Goal: Task Accomplishment & Management: Complete application form

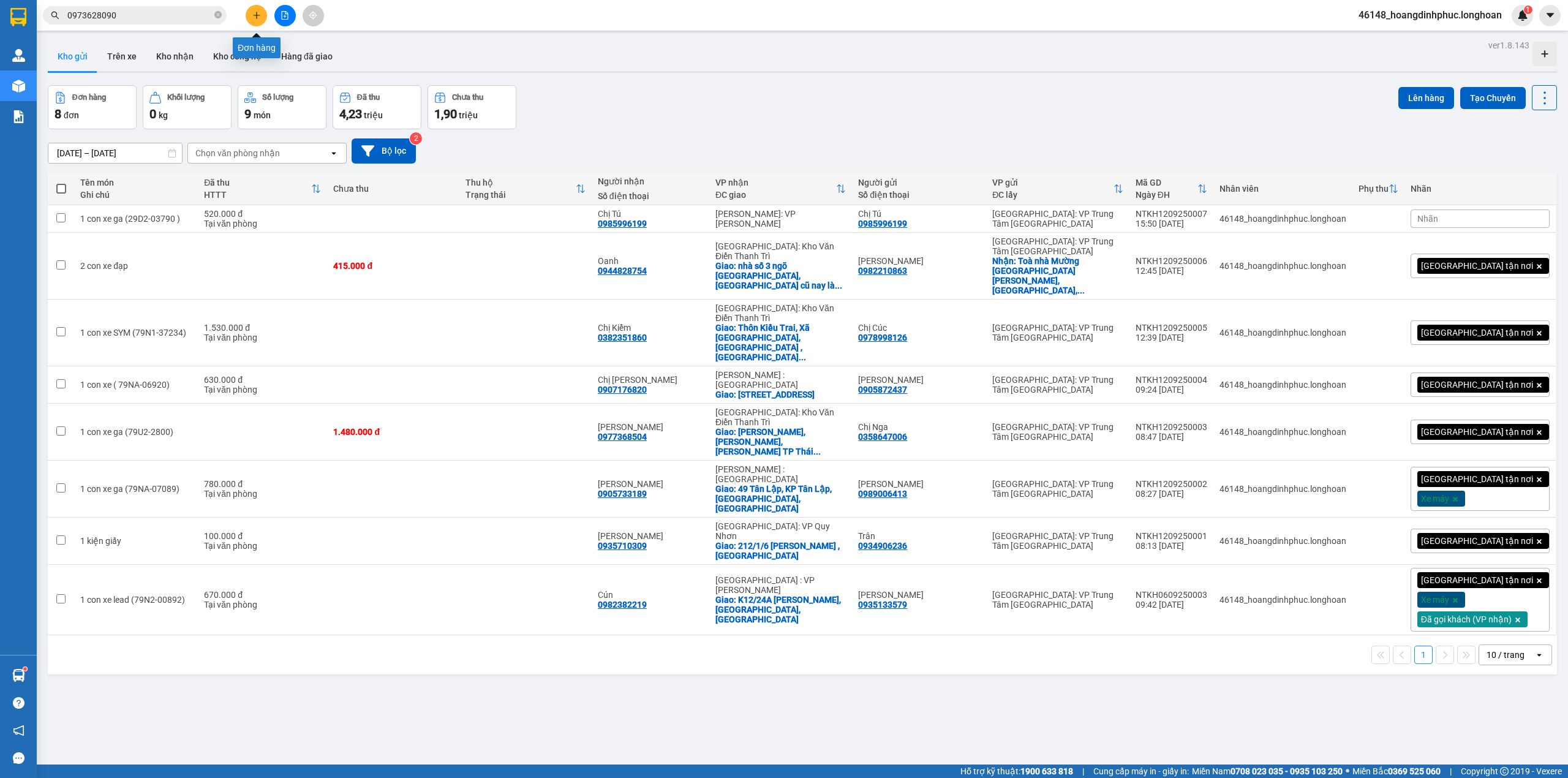
click at [250, 22] on button at bounding box center [256, 16] width 22 height 22
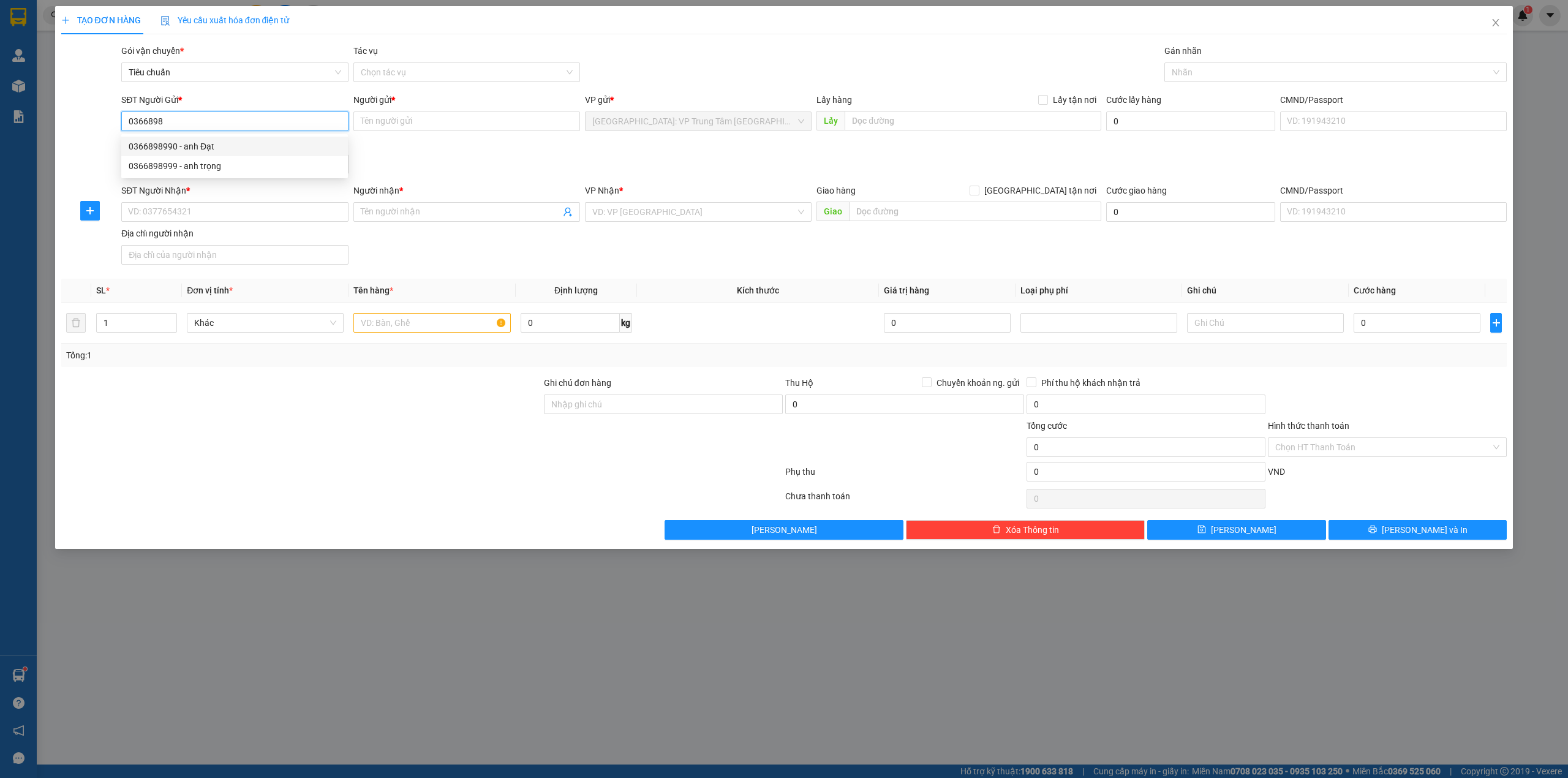
click at [202, 138] on div "0366898990 - anh Đạt" at bounding box center [234, 146] width 227 height 19
type input "0366898990"
type input "anh Đạt"
type input "0366898990"
click at [209, 204] on input "SĐT Người Nhận *" at bounding box center [234, 211] width 227 height 19
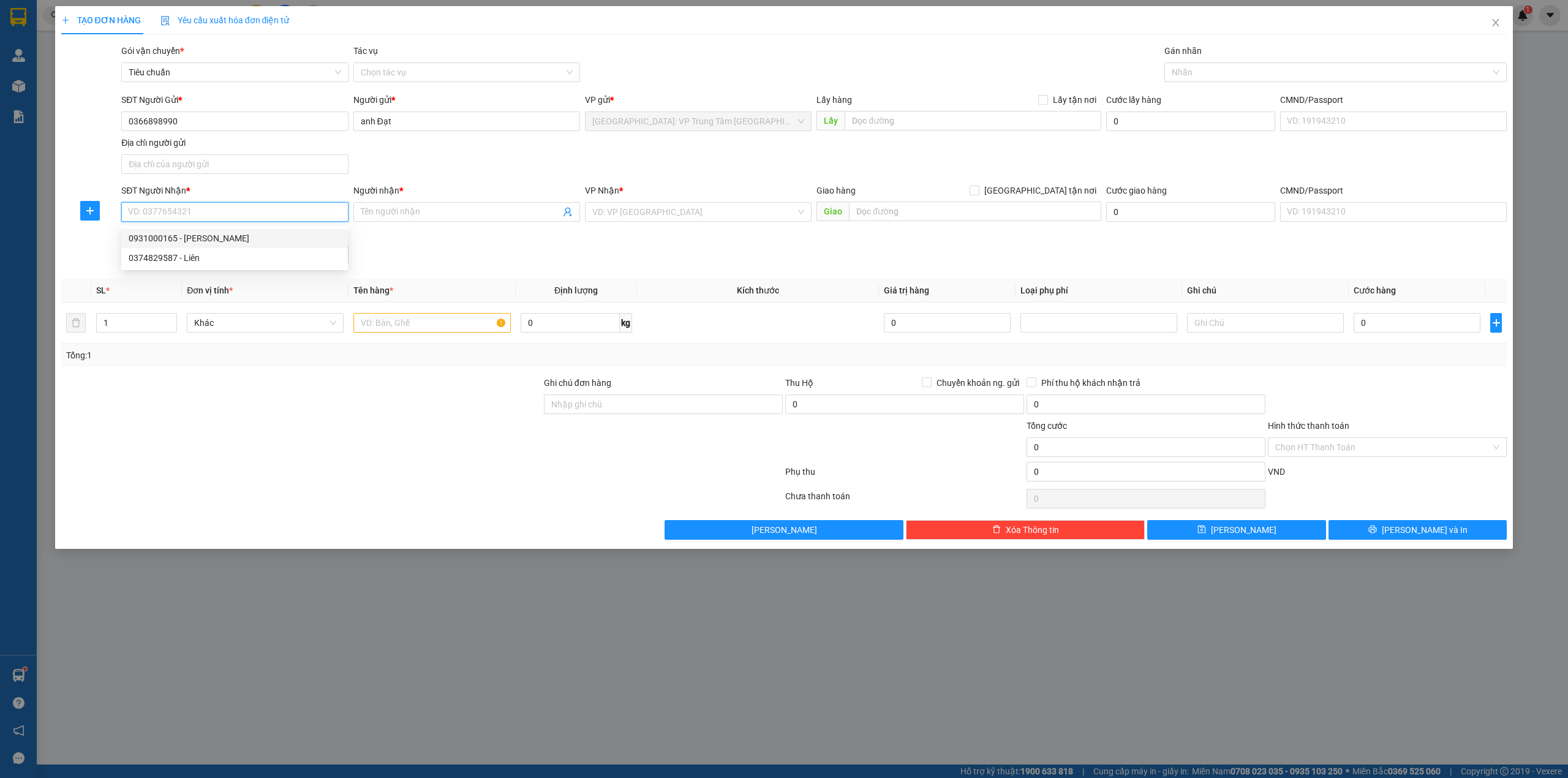
click at [209, 231] on div "0931000165 - [PERSON_NAME]" at bounding box center [234, 238] width 212 height 13
type input "0931000165"
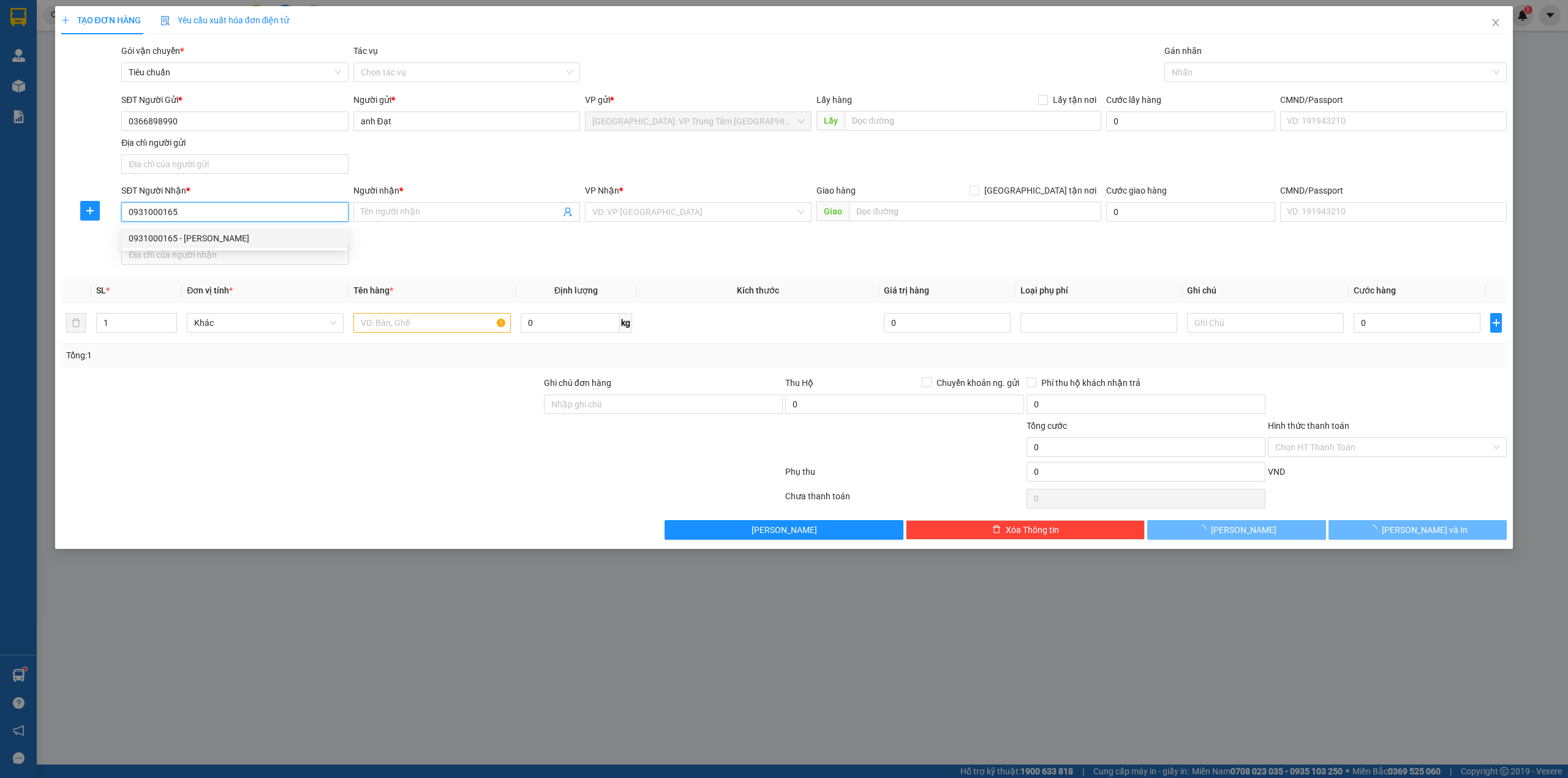
type input "[PERSON_NAME]"
checkbox input "true"
type input "30/9A [PERSON_NAME] , bình thuỷ, [GEOGRAPHIC_DATA]"
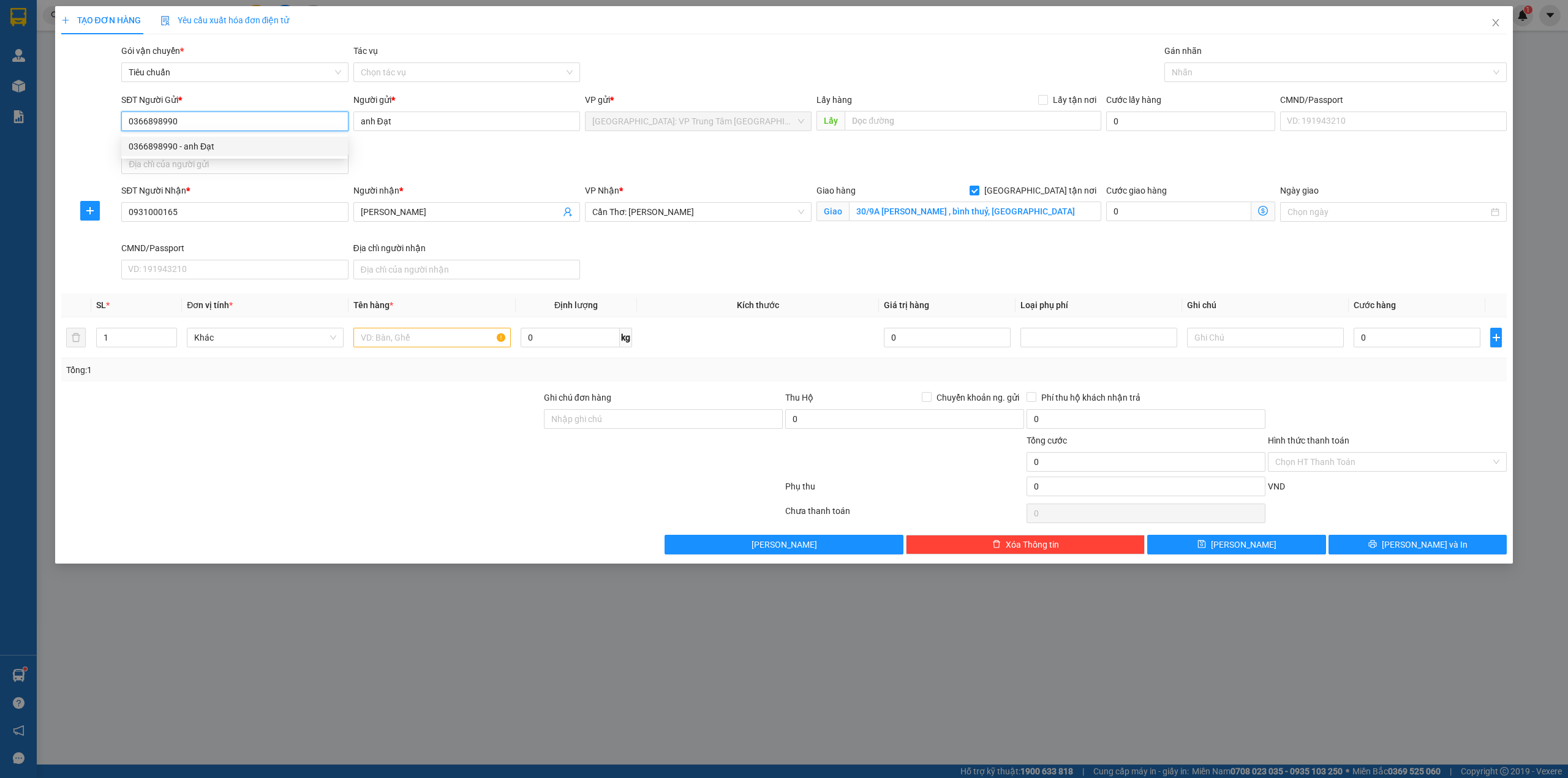
drag, startPoint x: 193, startPoint y: 121, endPoint x: 118, endPoint y: 131, distance: 75.7
click at [120, 131] on div "SĐT Người Gửi * 0366898990" at bounding box center [234, 114] width 231 height 43
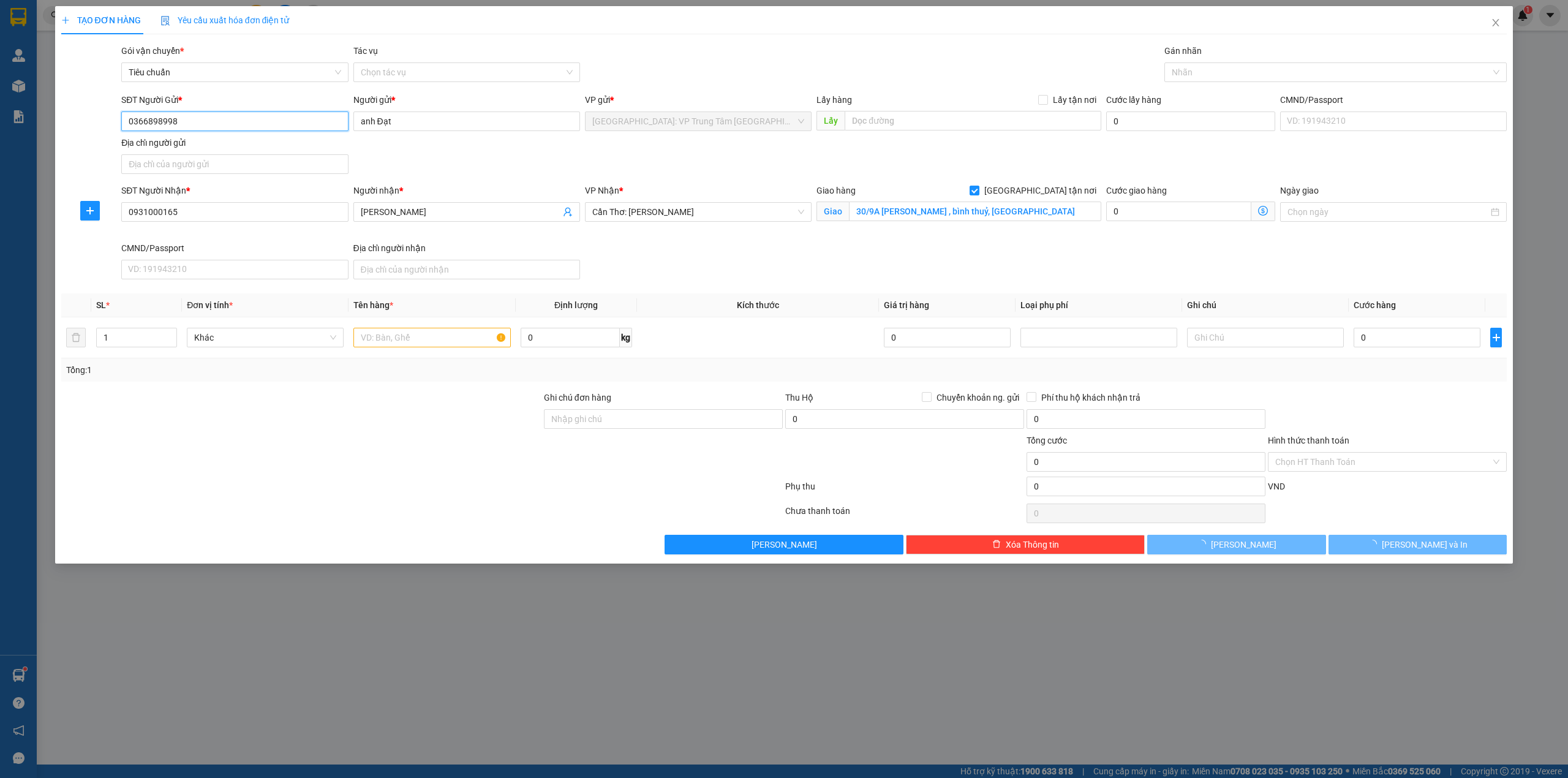
type input "0366898998"
click at [416, 152] on div "SĐT Người Gửi * 0366898998 0366898998 Người gửi * anh Đạt VP gửi * [GEOGRAPHIC_…" at bounding box center [814, 136] width 1390 height 86
click at [397, 341] on input "text" at bounding box center [432, 337] width 157 height 19
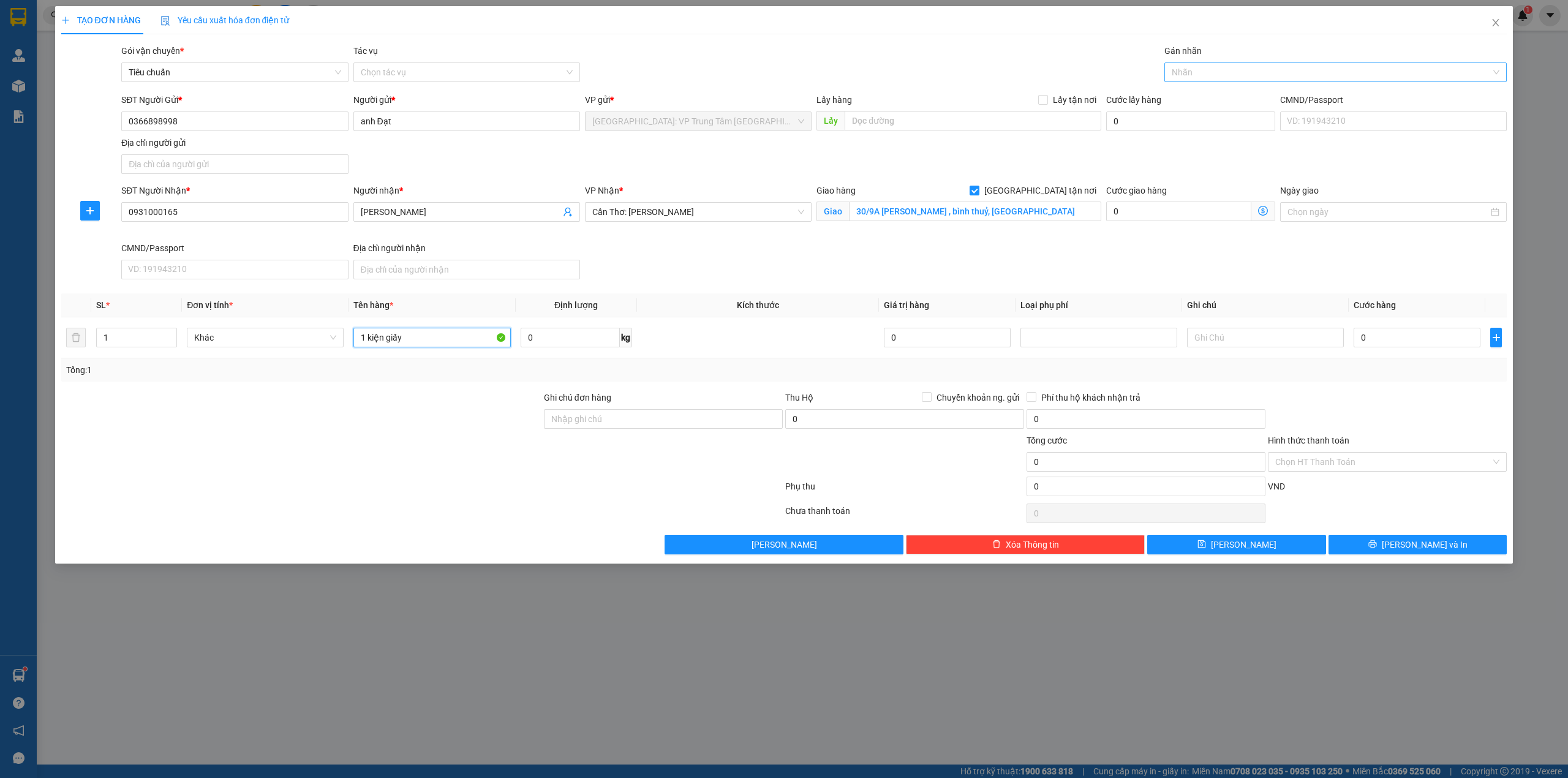
click at [1287, 70] on div at bounding box center [1329, 73] width 325 height 15
type input "1 kiện giấy"
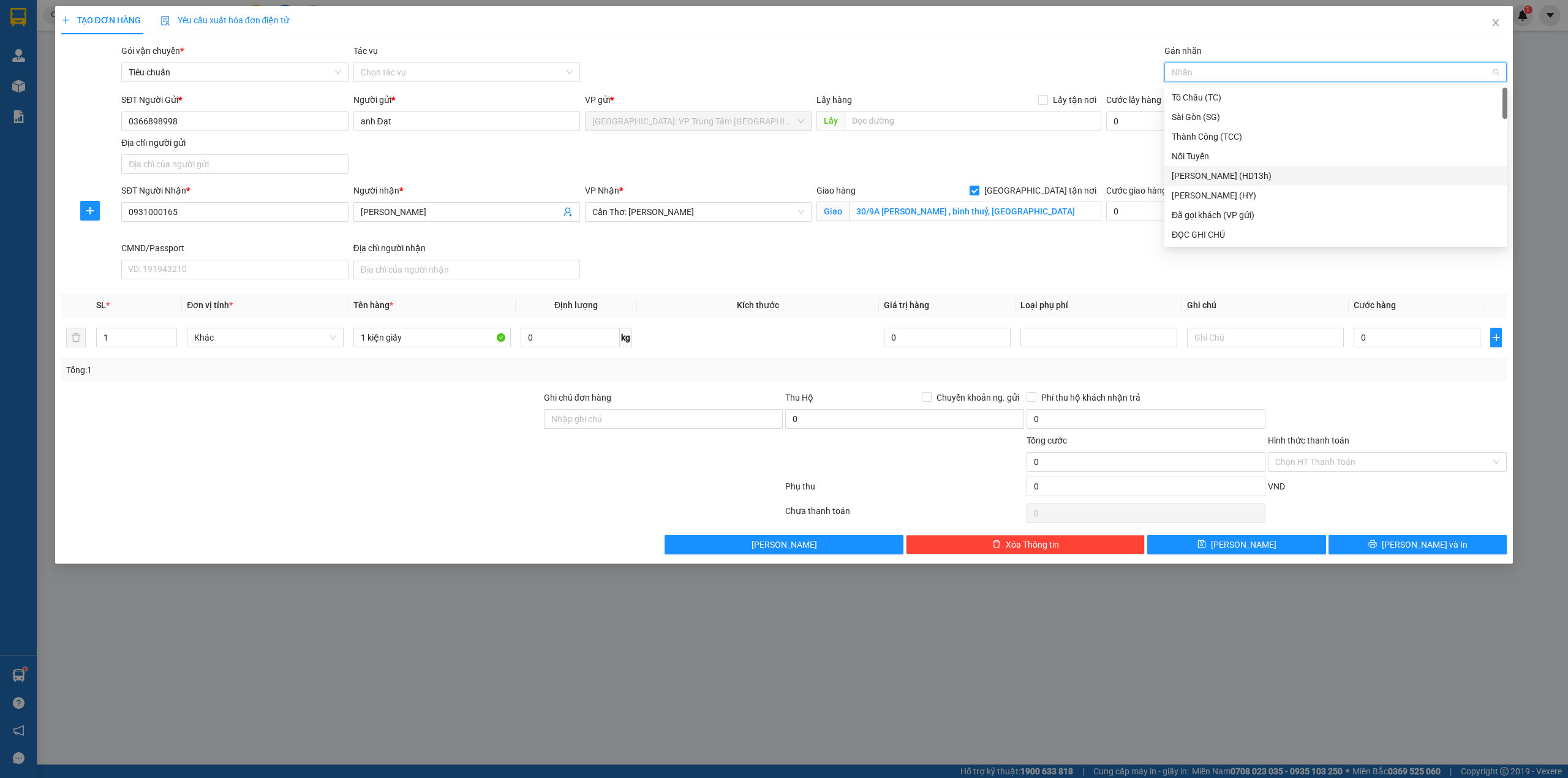
type input "g"
click at [1226, 239] on div "[GEOGRAPHIC_DATA] tận nơi" at bounding box center [1335, 235] width 328 height 13
click at [1374, 338] on input "0" at bounding box center [1417, 337] width 127 height 19
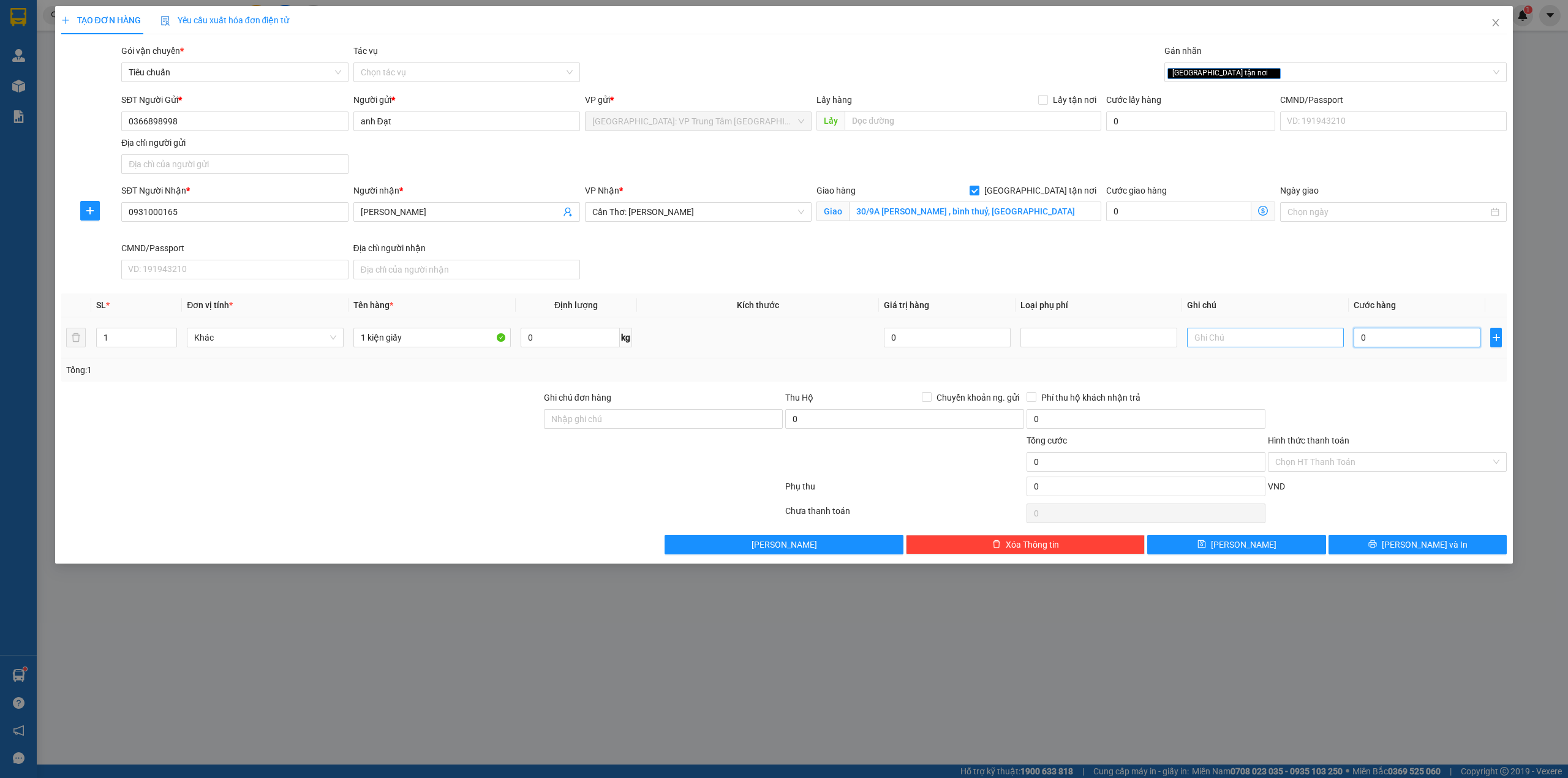
type input "3"
type input "35"
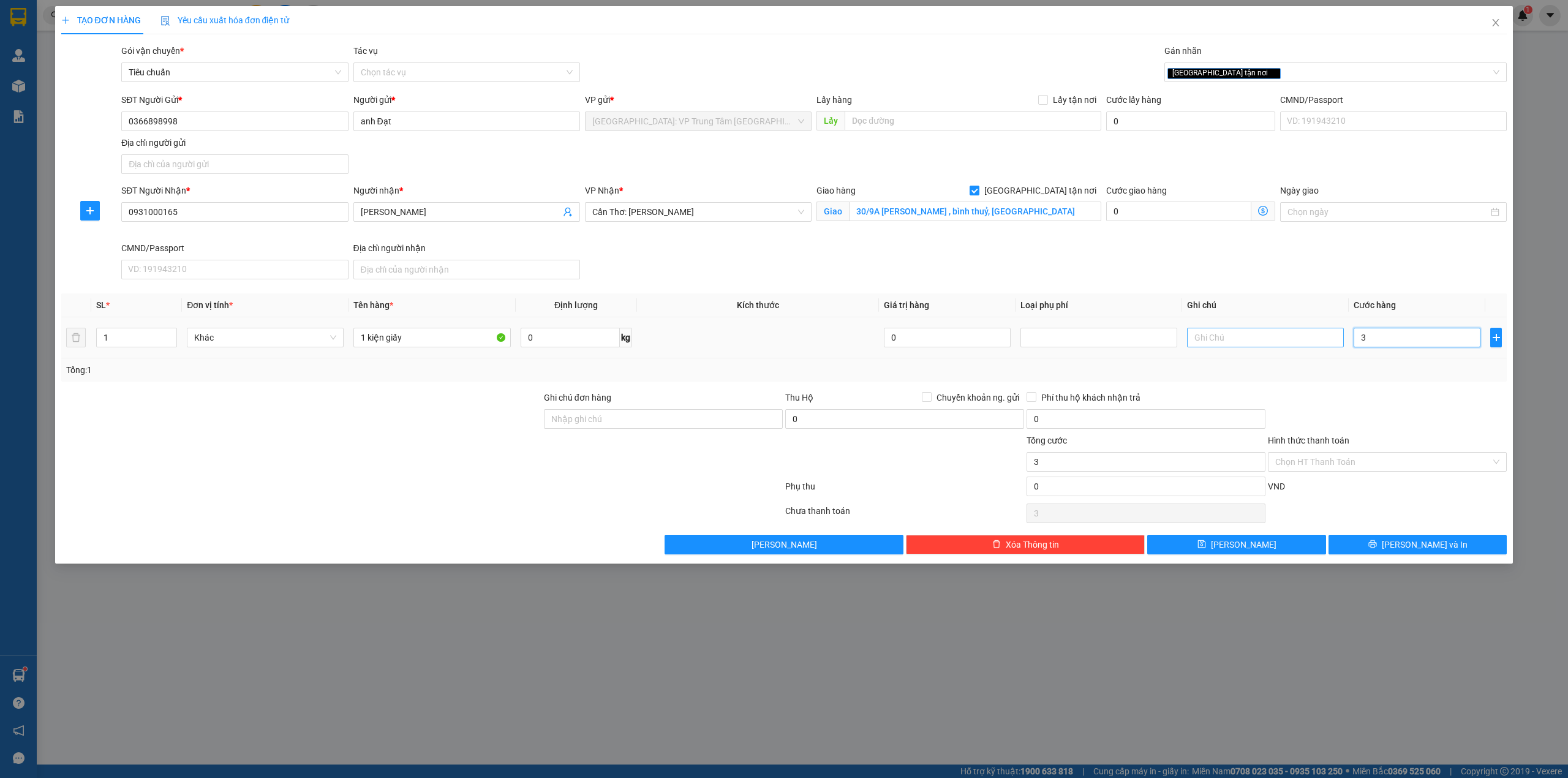
type input "35"
type input "350"
type input "3.500"
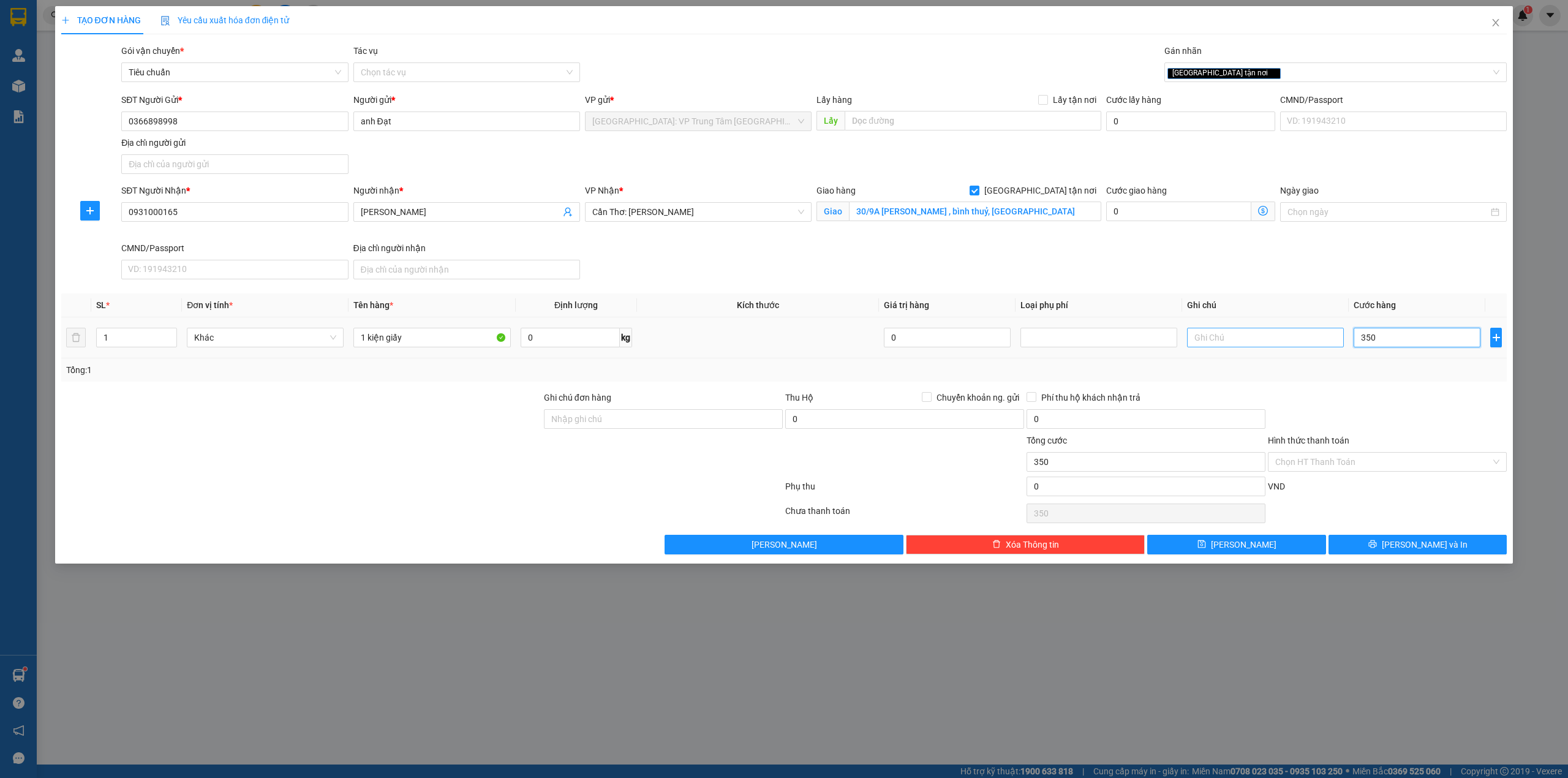
type input "3.500"
type input "35.000"
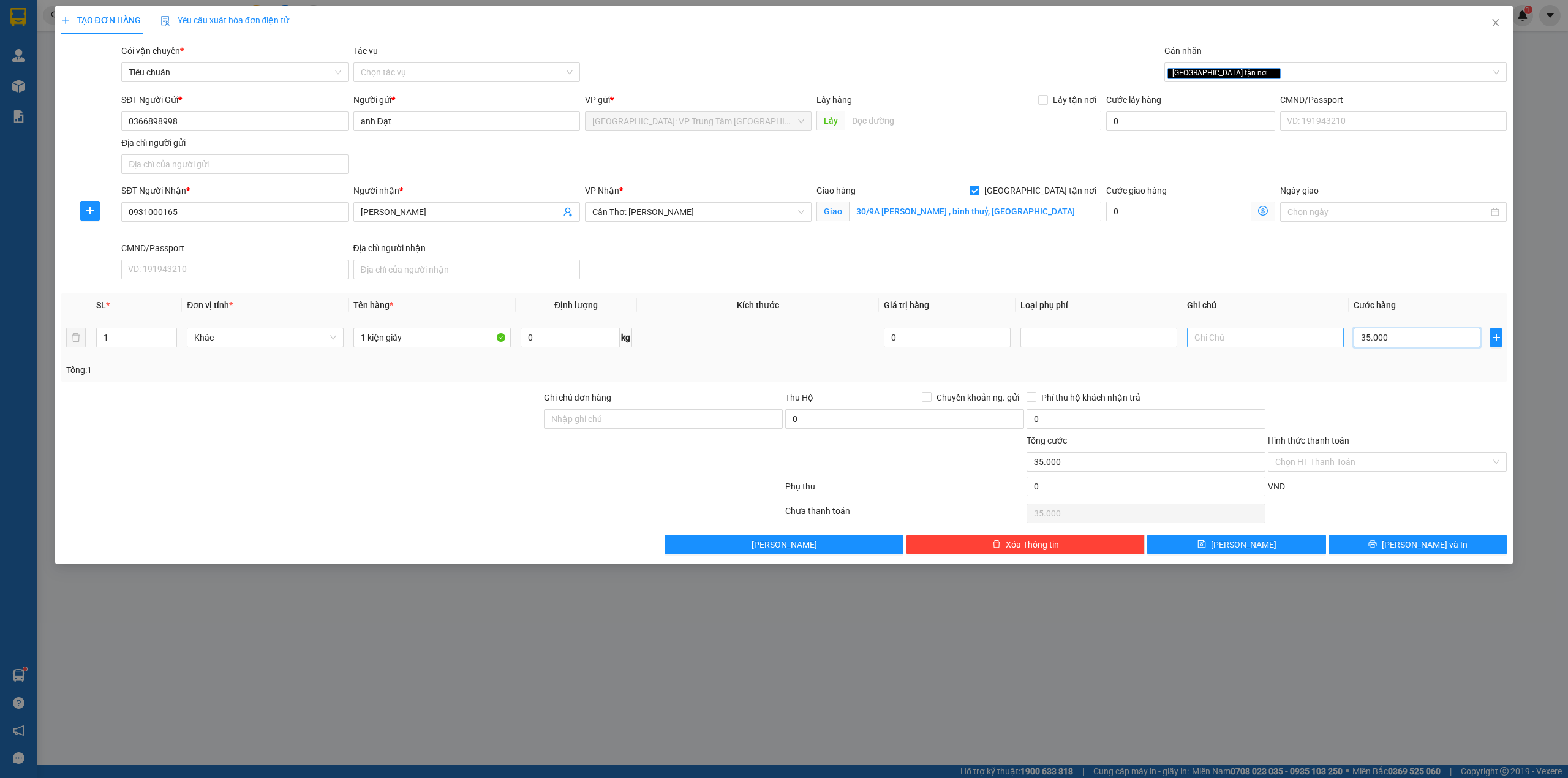
type input "350.000"
click at [1456, 548] on button "[PERSON_NAME] và In" at bounding box center [1418, 544] width 179 height 19
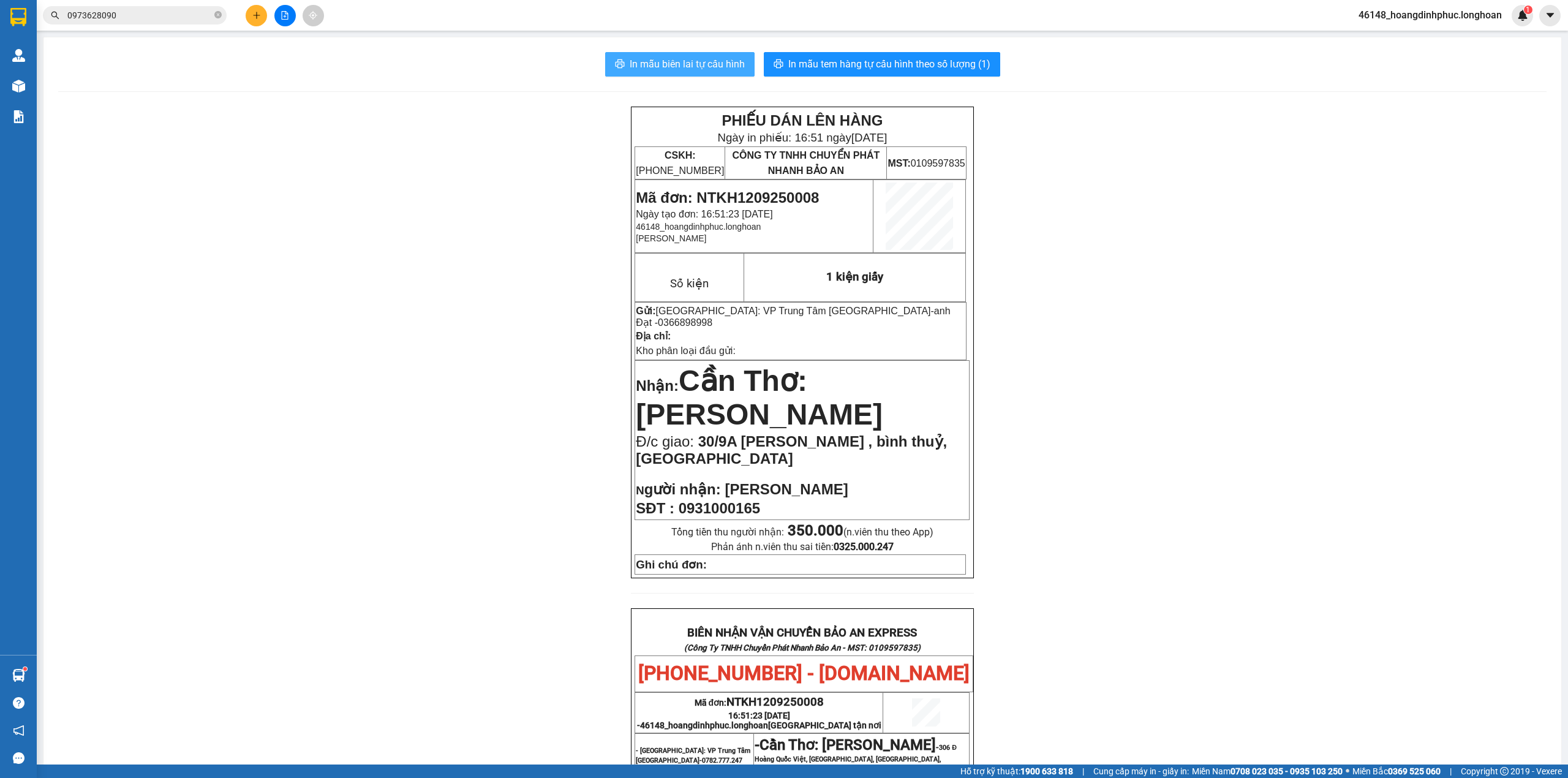
click at [703, 63] on span "In mẫu biên lai tự cấu hình" at bounding box center [688, 64] width 115 height 15
click at [953, 749] on p "- Cần Thơ: Kho Ninh Kiều - 306 Đ Hoàng Quốc Việt, [GEOGRAPHIC_DATA], [GEOGRAPHI…" at bounding box center [861, 755] width 214 height 37
